Goal: Check status

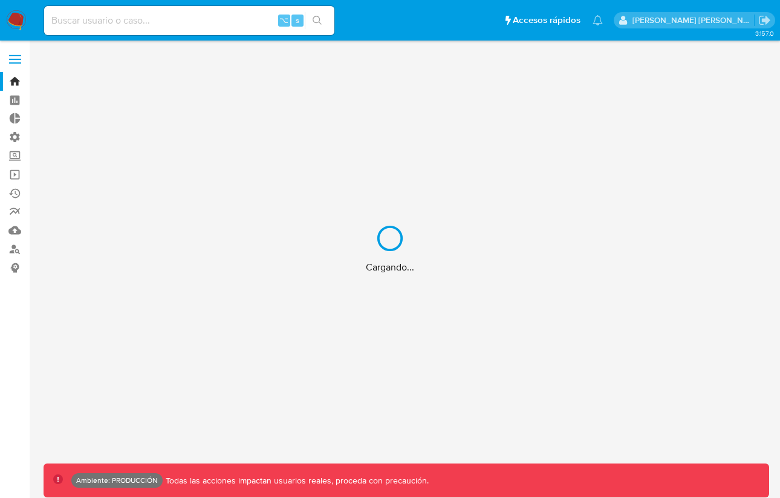
click at [199, 24] on div "Cargando..." at bounding box center [390, 249] width 780 height 498
click at [196, 24] on div "Cargando..." at bounding box center [390, 249] width 780 height 498
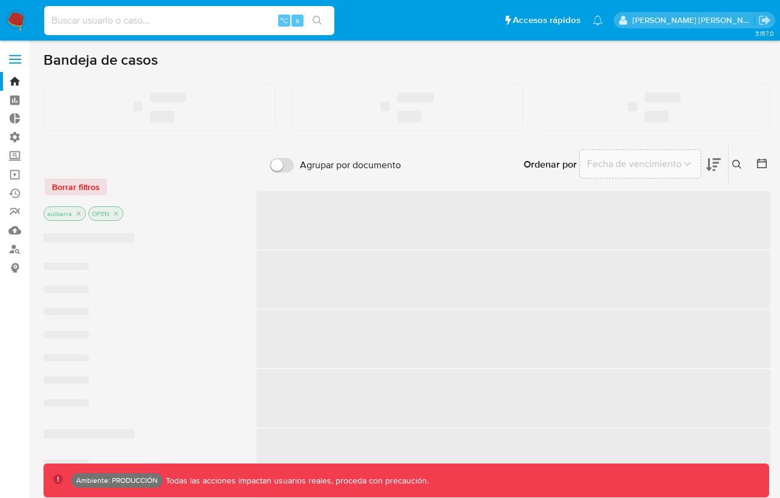
click at [195, 23] on input at bounding box center [189, 21] width 290 height 16
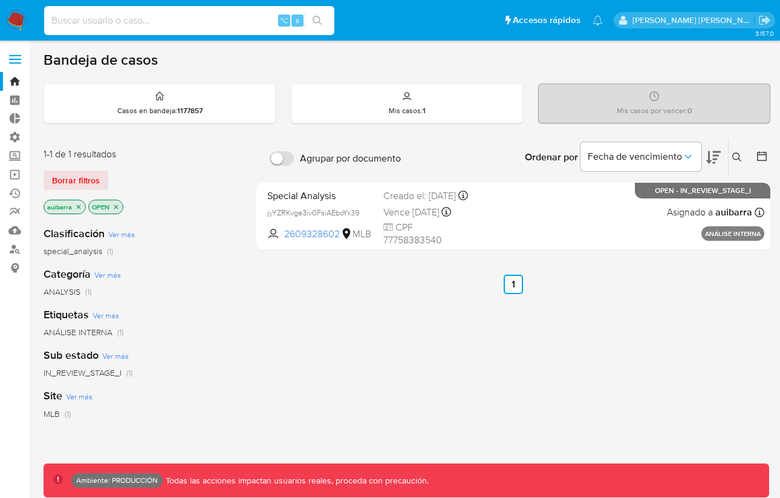
paste input "143125485"
type input "143125485"
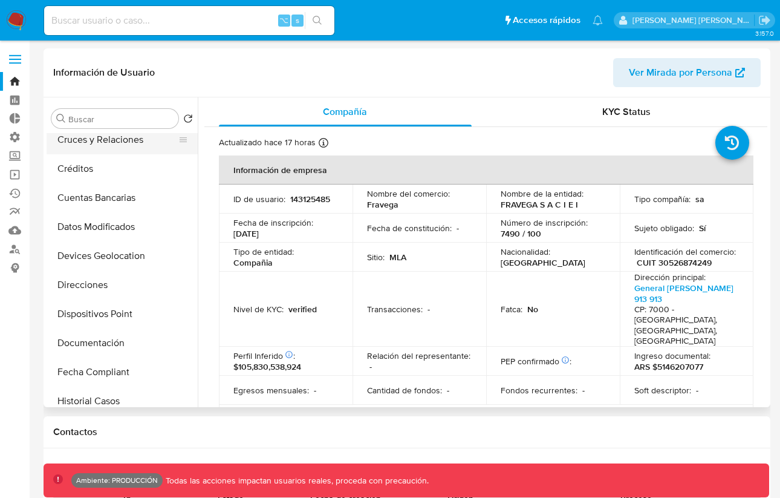
select select "10"
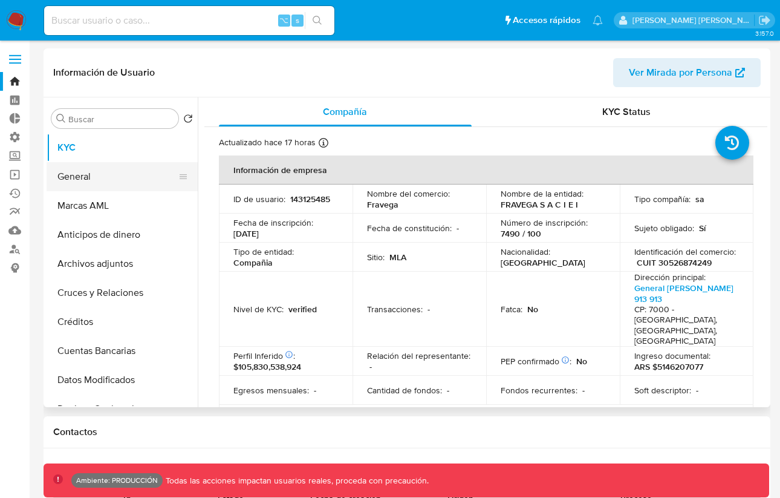
click at [99, 165] on button "General" at bounding box center [117, 176] width 141 height 29
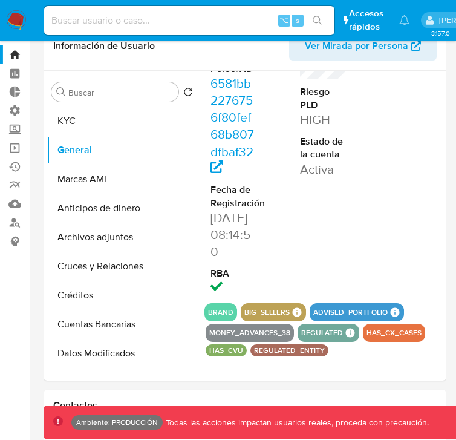
scroll to position [34, 0]
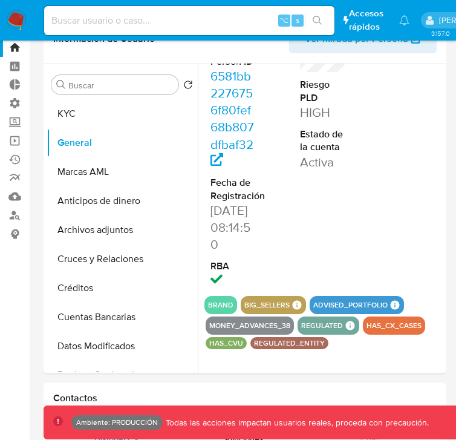
click at [350, 323] on icon at bounding box center [350, 324] width 9 height 9
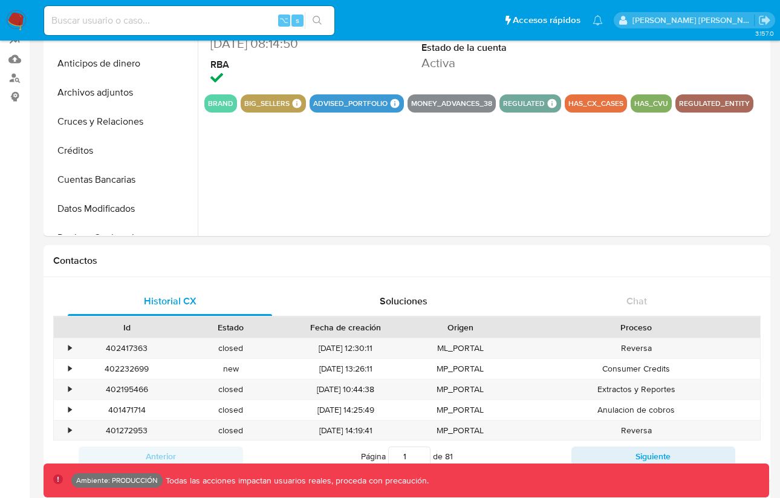
scroll to position [0, 0]
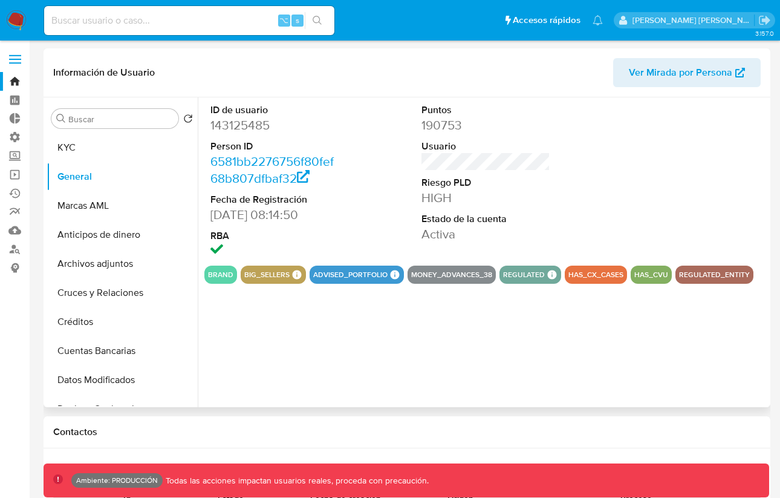
click at [731, 80] on span "Ver Mirada por Persona" at bounding box center [680, 72] width 103 height 29
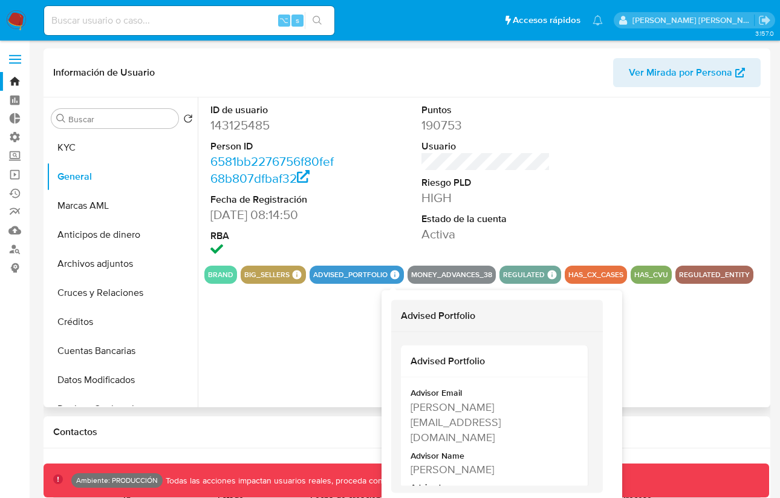
click at [391, 271] on icon at bounding box center [395, 274] width 9 height 9
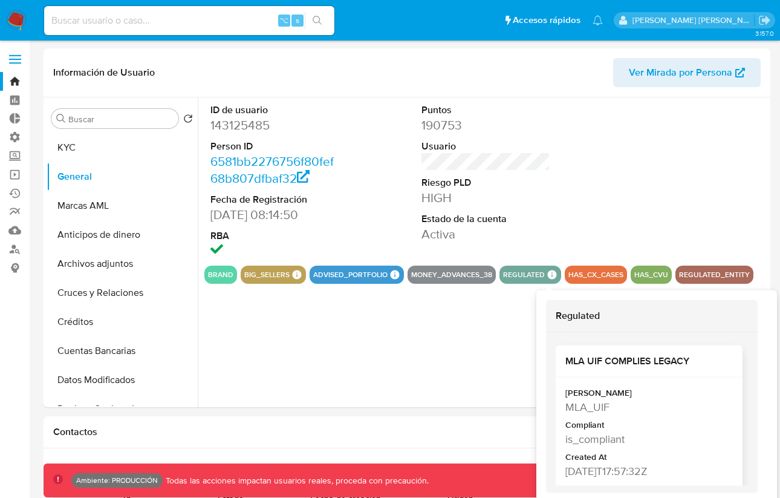
scroll to position [11, 0]
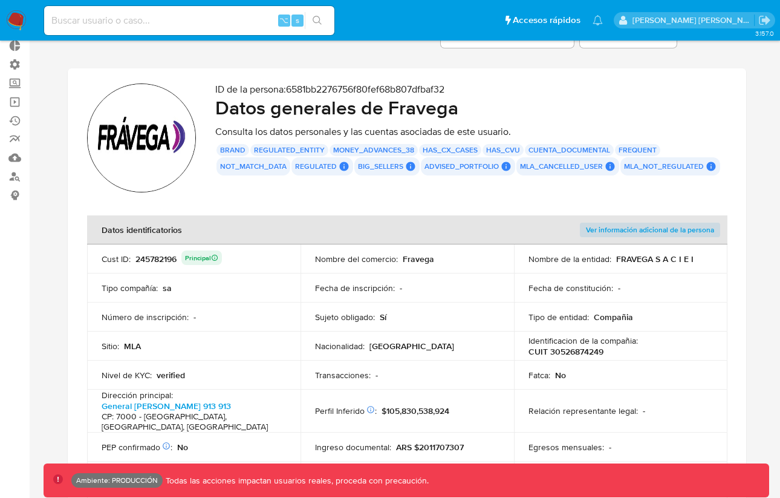
scroll to position [77, 0]
